Goal: Register for event/course

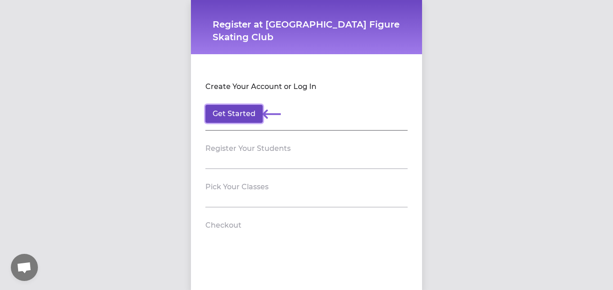
click at [226, 111] on button "Get Started" at bounding box center [233, 114] width 57 height 18
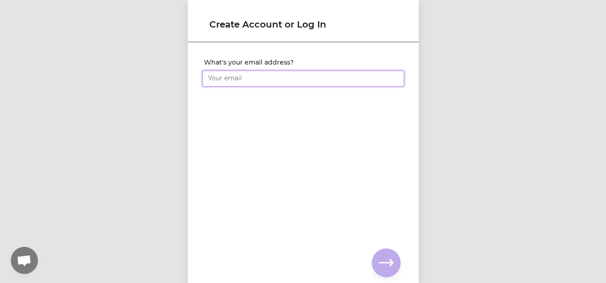
click at [245, 81] on input "What's your email address?" at bounding box center [303, 78] width 202 height 16
type input "[EMAIL_ADDRESS][DOMAIN_NAME]"
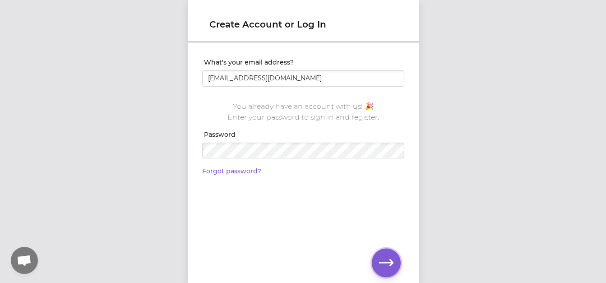
click at [389, 255] on button "button" at bounding box center [386, 262] width 29 height 29
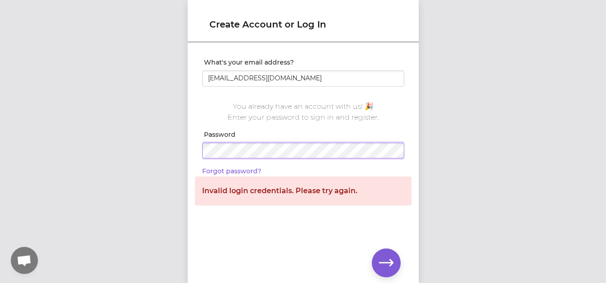
click input "submit" at bounding box center [0, 0] width 0 height 0
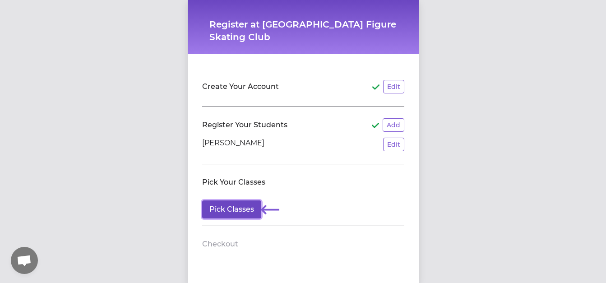
click at [244, 209] on button "Pick Classes" at bounding box center [231, 209] width 59 height 18
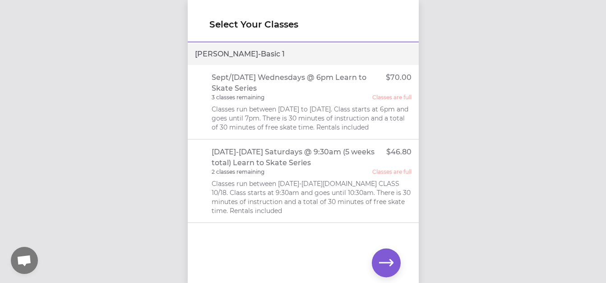
scroll to position [7, 0]
click at [389, 264] on icon "button" at bounding box center [386, 262] width 14 height 14
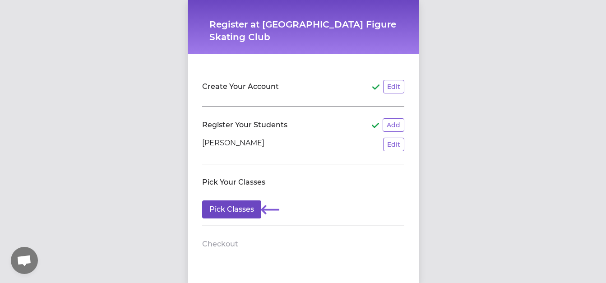
scroll to position [8, 0]
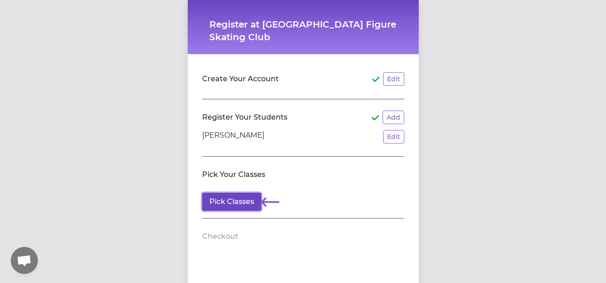
click at [236, 202] on button "Pick Classes" at bounding box center [231, 202] width 59 height 18
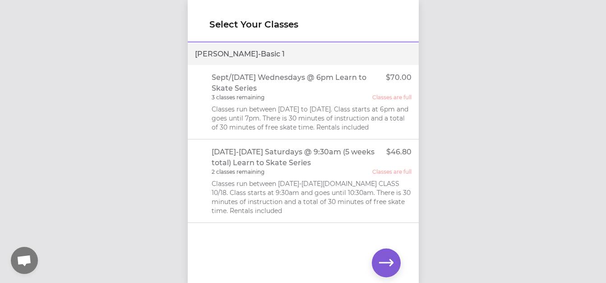
scroll to position [7, 0]
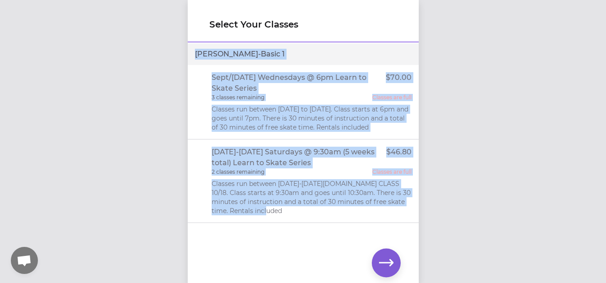
drag, startPoint x: 415, startPoint y: 41, endPoint x: 408, endPoint y: 240, distance: 199.2
click at [408, 240] on div "Select Your Classes [PERSON_NAME] - Basic [DATE]/[DATE] Wednesdays @ 6pm Learn …" at bounding box center [303, 141] width 231 height 283
click at [437, 110] on div "Select Your Classes [PERSON_NAME] - Basic [DATE]/[DATE] Wednesdays @ 6pm Learn …" at bounding box center [303, 141] width 606 height 283
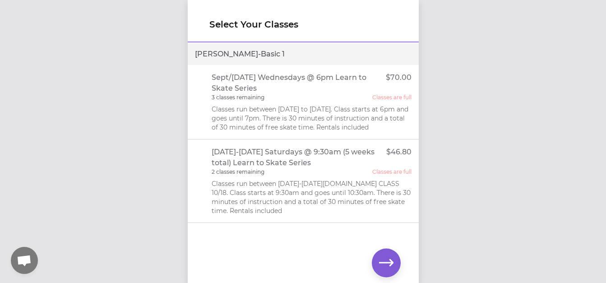
scroll to position [0, 0]
